Goal: Task Accomplishment & Management: Manage account settings

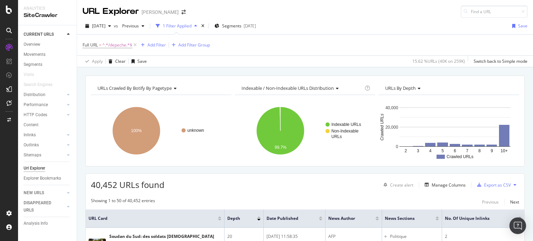
click at [35, 43] on div "Overview" at bounding box center [32, 44] width 17 height 7
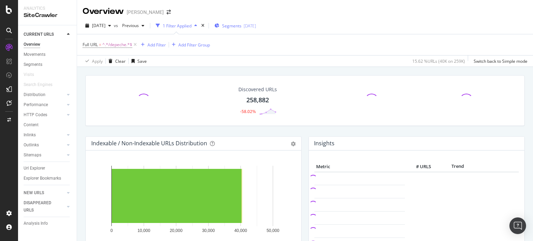
click at [242, 27] on span "Segments" at bounding box center [231, 26] width 19 height 6
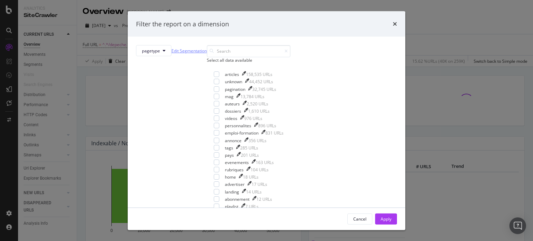
click at [207, 51] on link "Edit Segmentation" at bounding box center [188, 50] width 35 height 7
click at [166, 65] on div "Filter the report on a dimension pagetype Edit Segmentation Select all data ava…" at bounding box center [266, 120] width 533 height 241
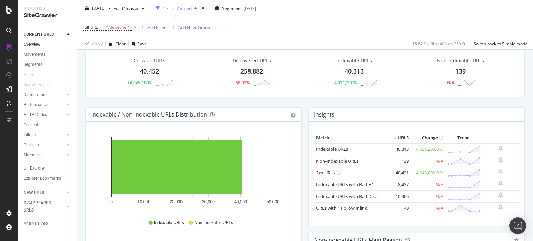
scroll to position [35, 0]
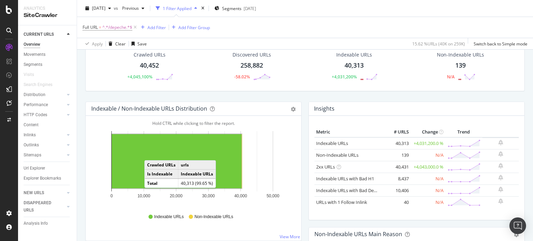
click at [151, 153] on rect "A chart." at bounding box center [177, 161] width 130 height 54
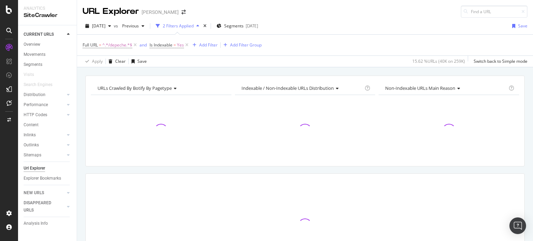
scroll to position [60, 0]
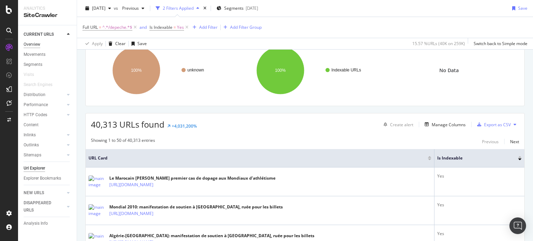
click at [34, 44] on div "Overview" at bounding box center [32, 44] width 17 height 7
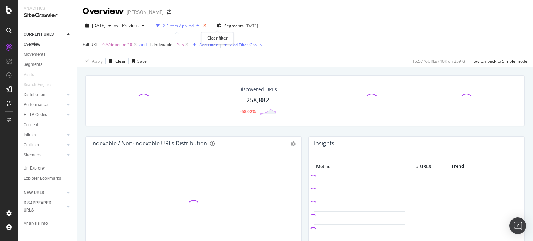
click at [206, 25] on icon "times" at bounding box center [204, 26] width 3 height 4
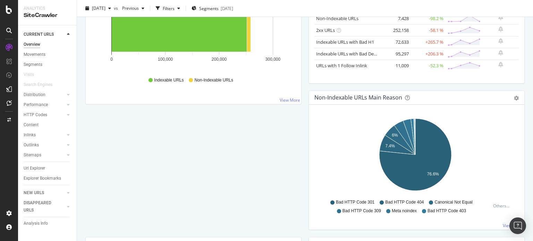
scroll to position [278, 0]
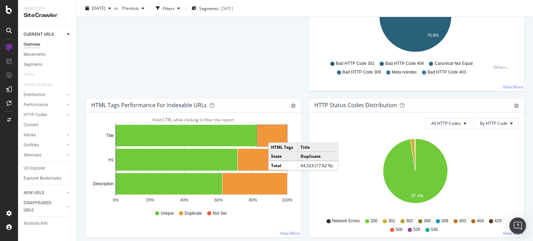
click at [275, 135] on rect "A chart." at bounding box center [272, 136] width 30 height 22
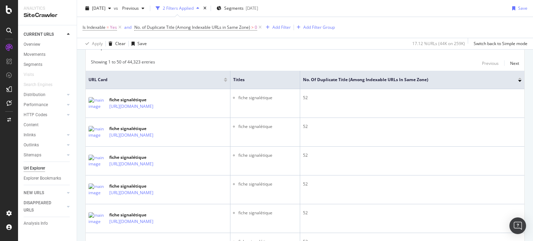
scroll to position [104, 0]
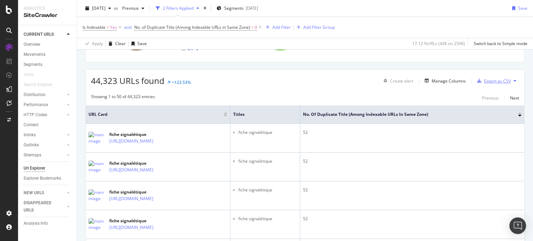
click at [485, 80] on div "Export as CSV" at bounding box center [497, 81] width 27 height 6
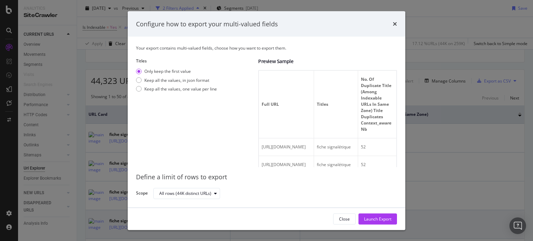
click at [375, 220] on div "Launch Export" at bounding box center [377, 219] width 27 height 6
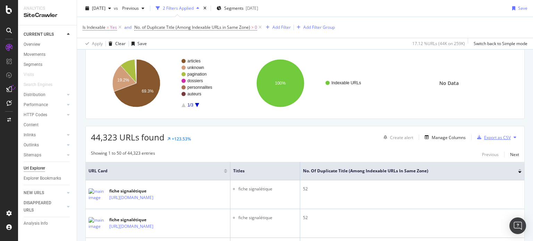
scroll to position [0, 0]
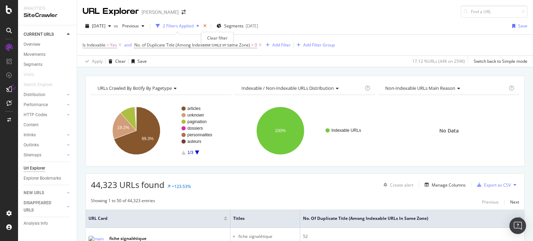
click at [206, 26] on icon "times" at bounding box center [204, 26] width 3 height 4
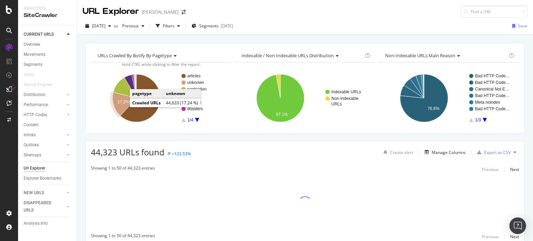
click at [121, 103] on text "17.2%" at bounding box center [124, 102] width 12 height 5
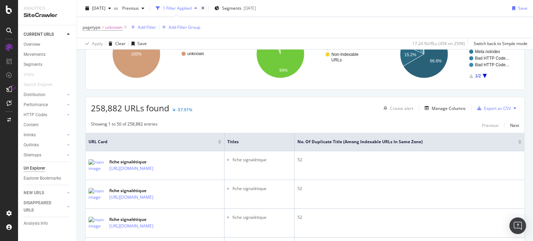
scroll to position [139, 0]
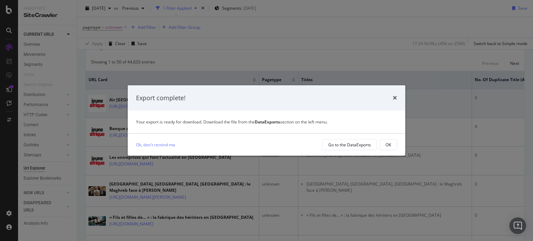
click at [397, 99] on icon "times" at bounding box center [395, 98] width 4 height 6
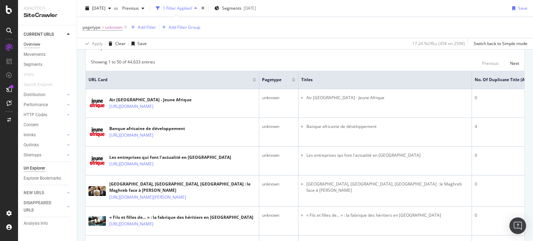
click at [39, 45] on div "Overview" at bounding box center [32, 44] width 17 height 7
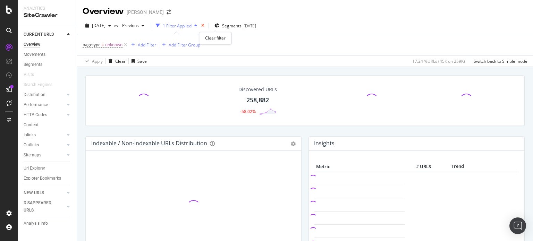
click at [204, 25] on icon "times" at bounding box center [202, 26] width 3 height 4
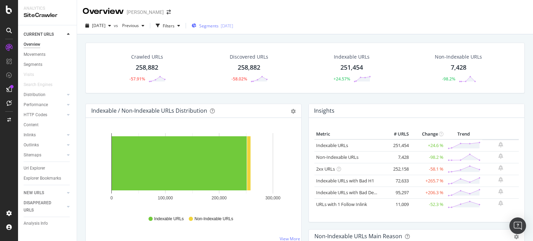
click at [232, 28] on div "[DATE]" at bounding box center [227, 26] width 12 height 6
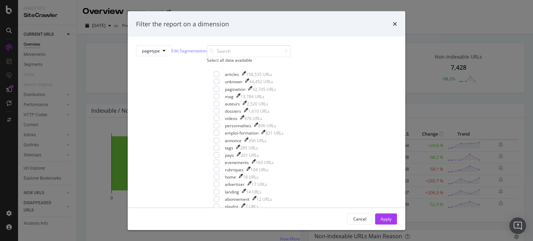
click at [393, 24] on icon "times" at bounding box center [395, 24] width 4 height 6
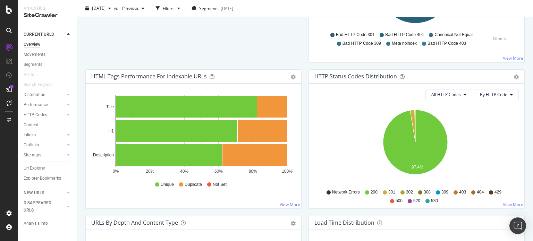
scroll to position [312, 0]
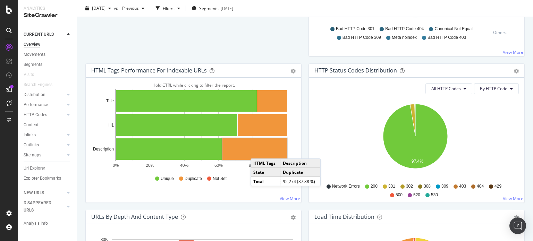
click at [257, 151] on rect "A chart." at bounding box center [254, 149] width 65 height 22
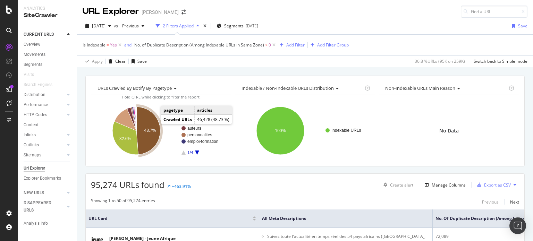
click at [151, 128] on text "48.7%" at bounding box center [150, 130] width 12 height 5
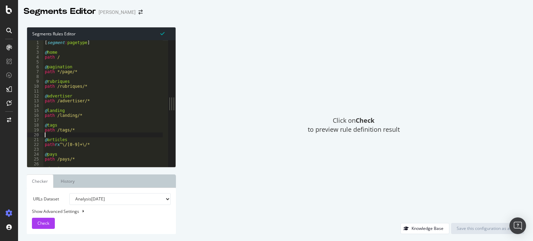
click at [107, 134] on div "[ segment : pagetype ] @ home path / @ pagination path */page/* @ rubriques pat…" at bounding box center [103, 108] width 120 height 137
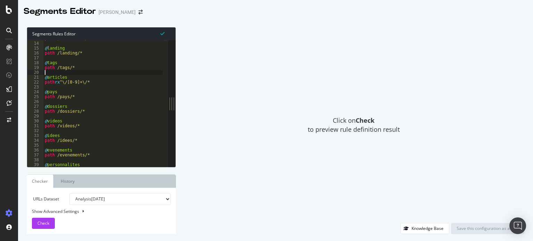
scroll to position [125, 0]
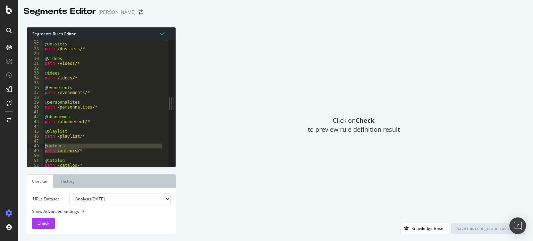
drag, startPoint x: 89, startPoint y: 151, endPoint x: 43, endPoint y: 146, distance: 46.1
click at [43, 146] on div "26 27 28 29 30 31 32 33 34 35 36 37 38 39 40 41 42 43 44 45 46 47 48 49 50 51 5…" at bounding box center [97, 103] width 141 height 127
type textarea "@auteurs path /auteurs/*"
drag, startPoint x: 83, startPoint y: 141, endPoint x: 96, endPoint y: 141, distance: 13.2
click at [84, 141] on div "@ dossiers path /dossiers/* @ videos path /videos/* @ idees path /idees/* @ eve…" at bounding box center [103, 105] width 120 height 137
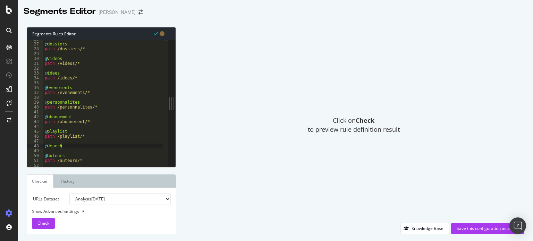
scroll to position [0, 1]
type textarea "@depeches"
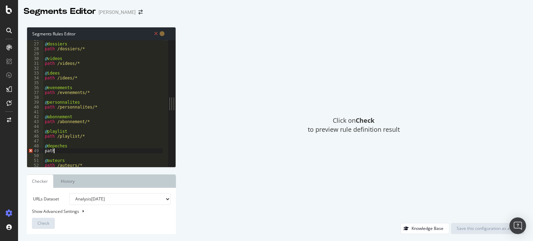
scroll to position [0, 0]
paste textarea "/depeches/"
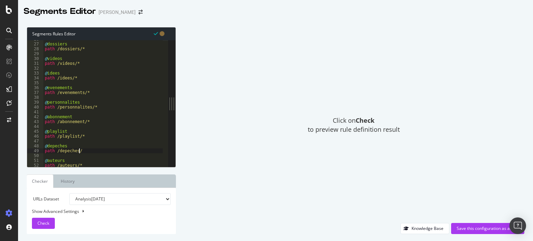
scroll to position [0, 2]
type textarea "path /depeches/*"
click at [46, 220] on div "Check" at bounding box center [43, 223] width 12 height 10
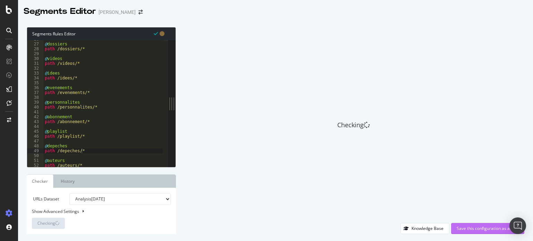
click at [497, 227] on div "Save this configuration as active" at bounding box center [488, 229] width 62 height 6
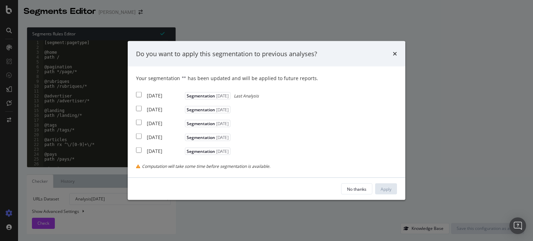
click at [138, 96] on input "modal" at bounding box center [139, 95] width 6 height 6
checkbox input "true"
click at [395, 53] on icon "times" at bounding box center [395, 54] width 4 height 6
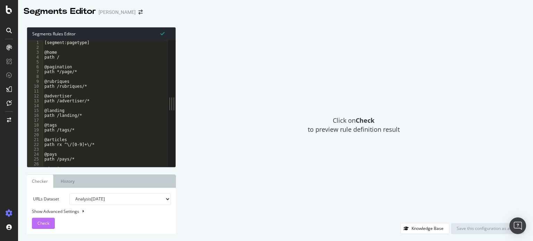
click at [46, 222] on span "Check" at bounding box center [43, 223] width 12 height 6
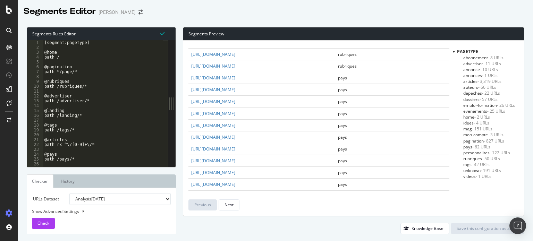
scroll to position [0, 0]
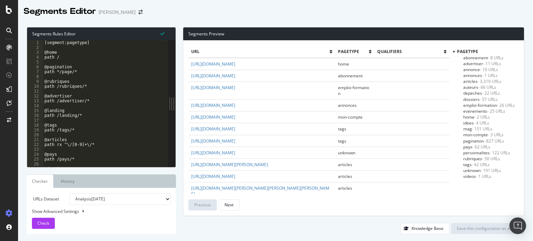
click at [478, 171] on span "unknown - 191 URLs" at bounding box center [482, 171] width 38 height 6
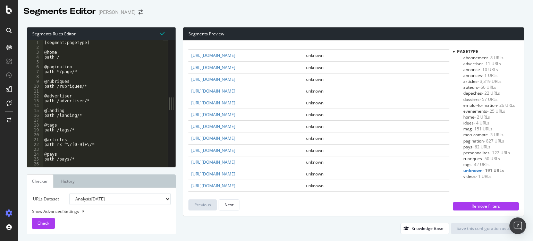
scroll to position [555, 0]
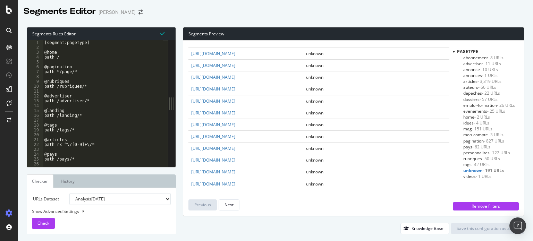
click at [122, 129] on div "[segment:pagetype] @home path / @pagination path */page/* @rubriques path /rubr…" at bounding box center [103, 108] width 120 height 137
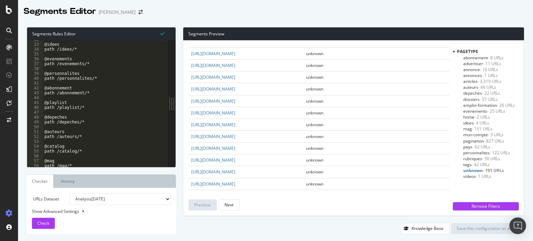
scroll to position [154, 0]
drag, startPoint x: 84, startPoint y: 122, endPoint x: 39, endPoint y: 117, distance: 45.8
click at [39, 117] on div "path /tags/* 32 33 34 35 36 37 38 39 40 41 42 43 44 45 46 47 48 49 50 51 52 53 …" at bounding box center [97, 103] width 141 height 127
type textarea "@depeches path /depeches/*"
click at [71, 113] on div "@idees path /idees/* @evenements path /evenements/* @personnalites path /person…" at bounding box center [103, 105] width 120 height 137
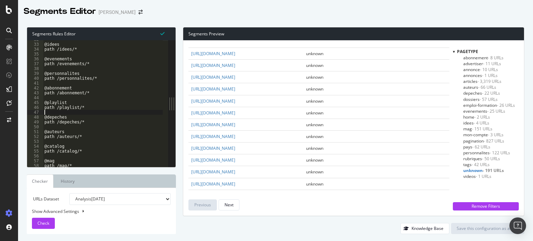
scroll to position [0, 0]
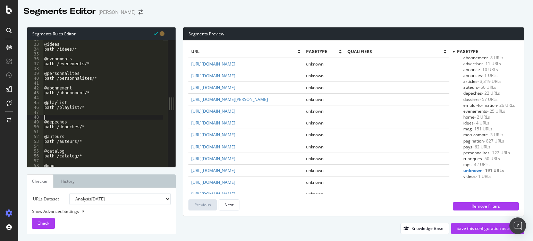
paste textarea "path /depeches/*"
type textarea "path /depeches/*"
paste textarea "entrepris"
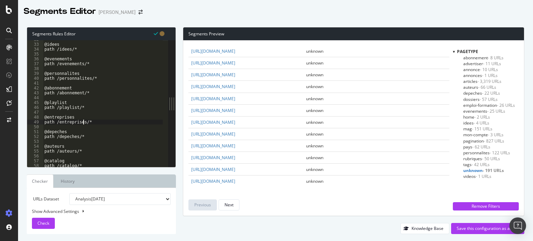
scroll to position [1125, 0]
click at [45, 222] on span "Check" at bounding box center [43, 223] width 12 height 6
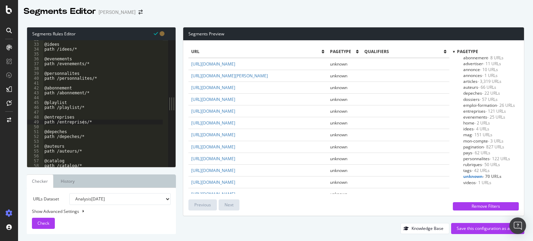
click at [476, 176] on span "unknown - 70 URLs" at bounding box center [482, 177] width 38 height 6
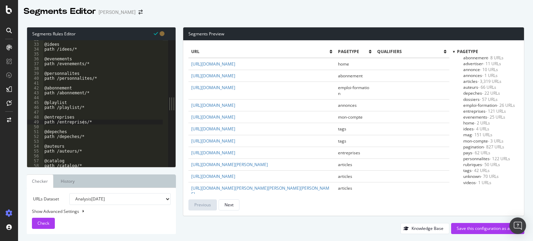
click at [476, 176] on span "unknown - 70 URLs" at bounding box center [480, 177] width 35 height 6
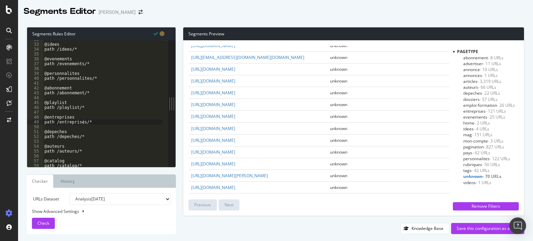
scroll to position [590, 0]
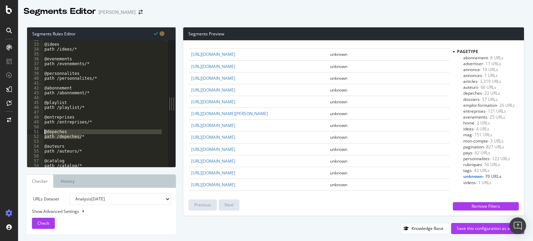
drag, startPoint x: 86, startPoint y: 137, endPoint x: 40, endPoint y: 132, distance: 46.8
click at [40, 132] on div "path /depeches/* 32 33 34 35 36 37 38 39 40 41 42 43 44 45 46 47 48 49 50 51 52…" at bounding box center [97, 103] width 141 height 127
type textarea "@depeches path /depeches/*"
click at [50, 128] on div "@idees path /idees/* @evenements path /evenements/* @personnalites path /person…" at bounding box center [103, 105] width 120 height 137
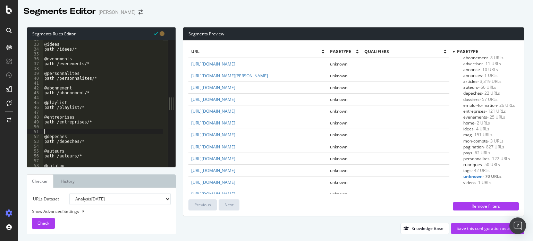
paste textarea "path /depeches/*"
type textarea "path /depeches/*"
paste textarea "classement"
type textarea "path /classements/*"
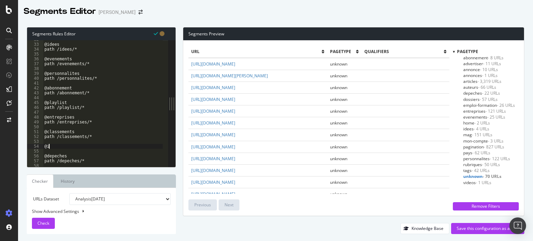
scroll to position [0, 0]
type textarea "@institutions"
type textarea "path /institutions/*"
click at [44, 225] on span "Check" at bounding box center [43, 223] width 12 height 6
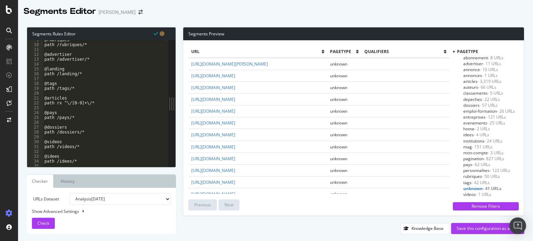
scroll to position [62, 0]
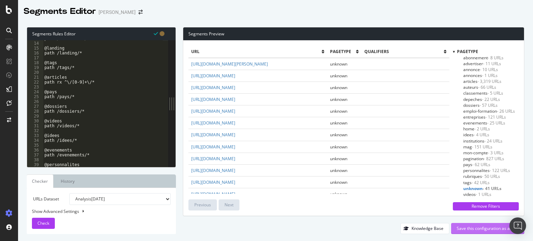
click at [482, 227] on div "Save this configuration as active" at bounding box center [488, 229] width 62 height 6
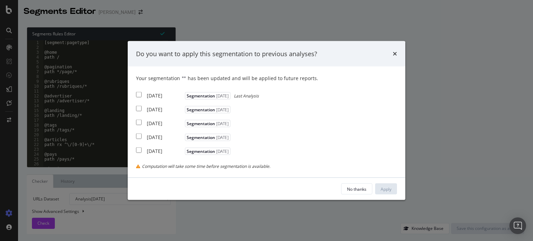
click at [141, 95] on input "modal" at bounding box center [139, 95] width 6 height 6
checkbox input "true"
click at [392, 188] on button "Apply" at bounding box center [386, 189] width 22 height 11
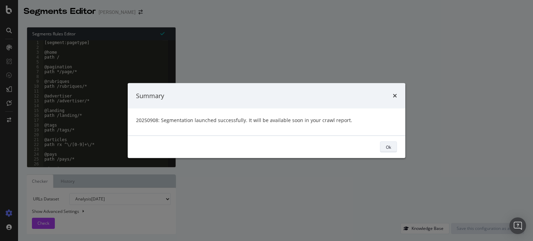
click at [391, 146] on div "Ok" at bounding box center [388, 147] width 5 height 6
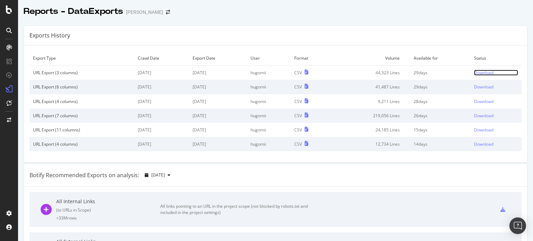
click at [476, 72] on div "Download" at bounding box center [483, 73] width 19 height 6
